Goal: Information Seeking & Learning: Learn about a topic

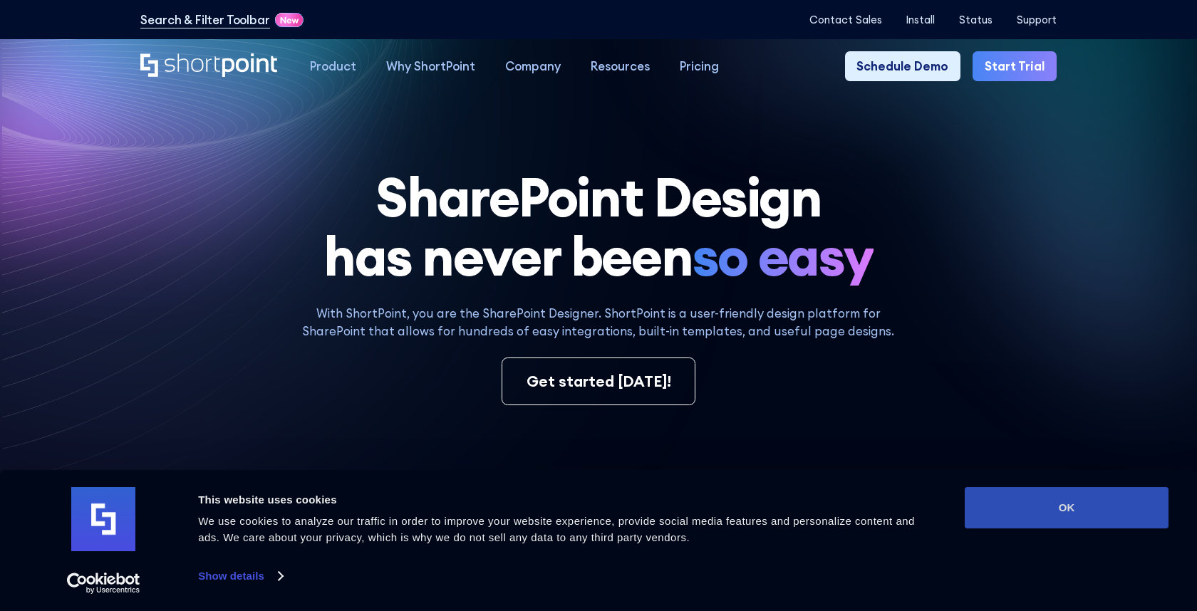
click at [1042, 514] on button "OK" at bounding box center [1067, 507] width 204 height 41
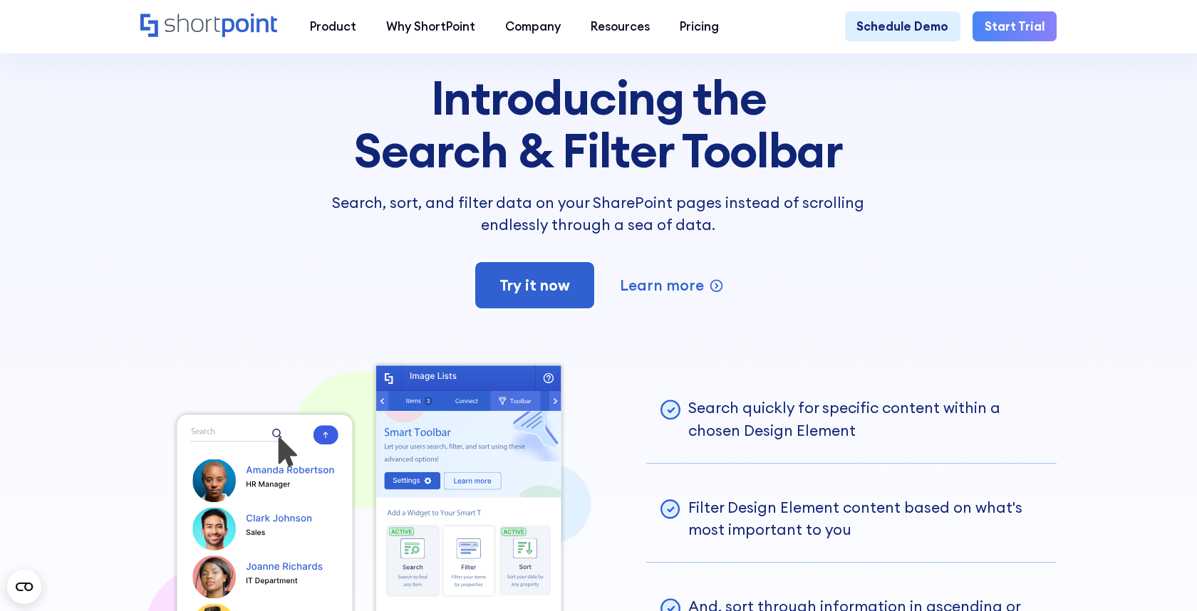
scroll to position [3064, 0]
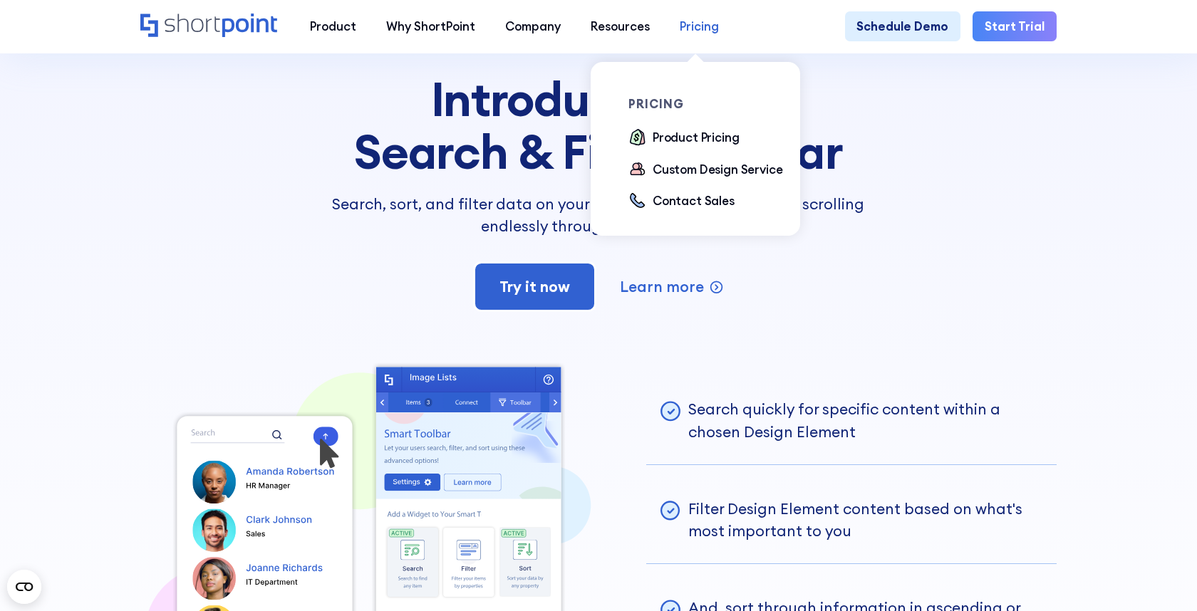
click at [704, 25] on div "Pricing" at bounding box center [699, 26] width 39 height 18
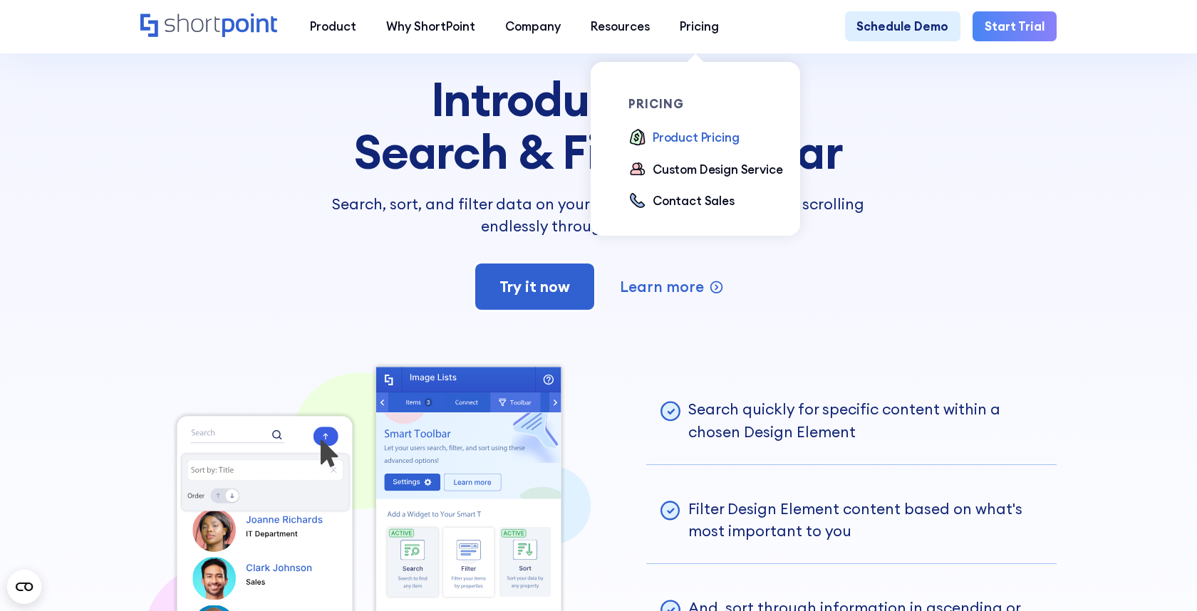
click at [683, 137] on div "Product Pricing" at bounding box center [696, 137] width 86 height 18
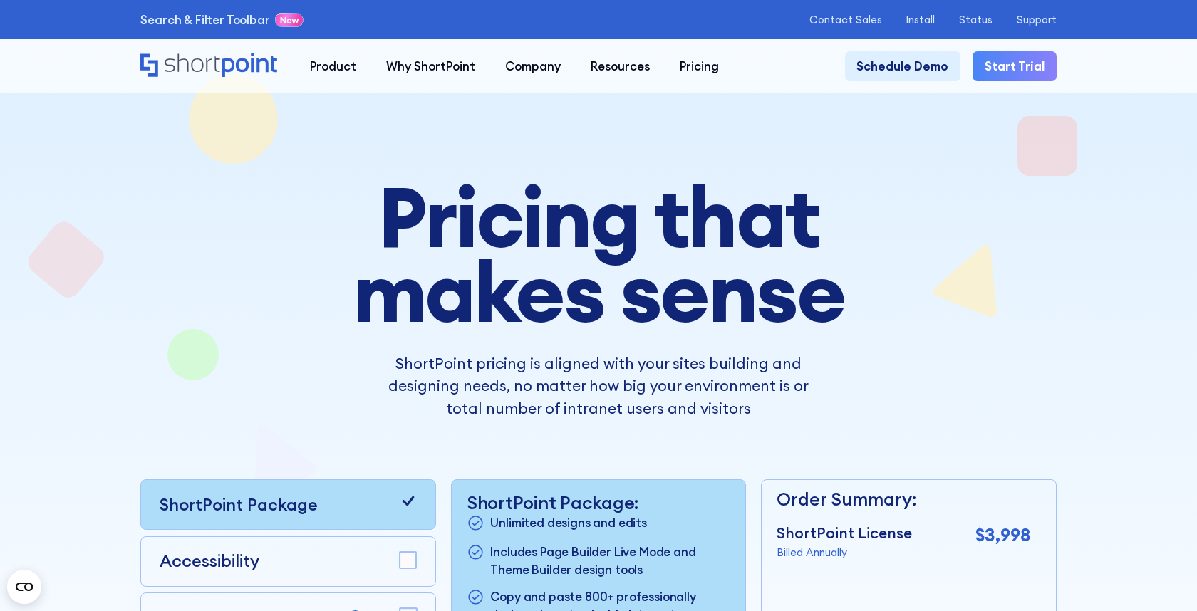
scroll to position [24, 0]
